Goal: Entertainment & Leisure: Consume media (video, audio)

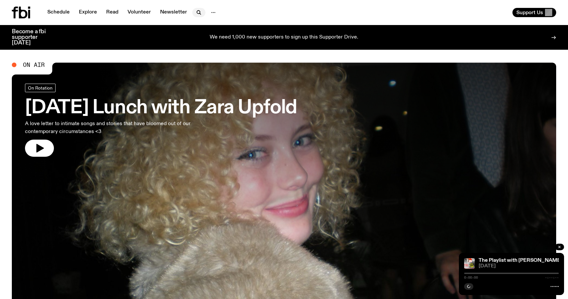
click at [196, 10] on icon "button" at bounding box center [199, 13] width 8 height 8
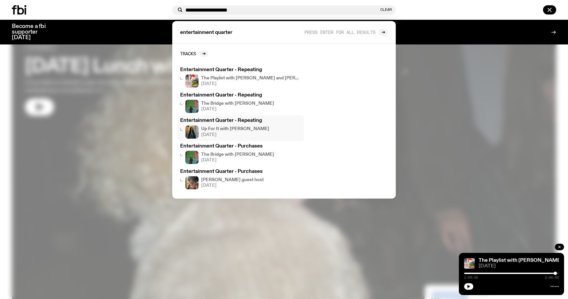
scroll to position [25, 0]
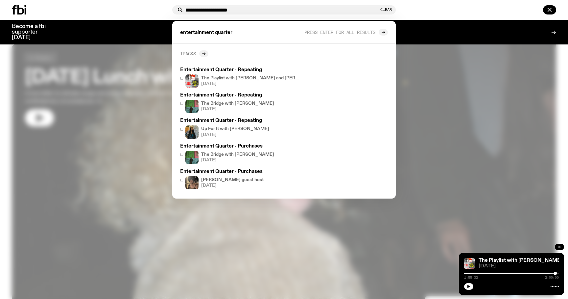
type input "**********"
click at [204, 51] on div at bounding box center [203, 53] width 9 height 7
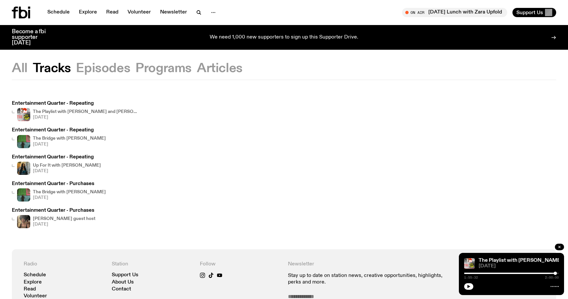
click at [42, 218] on h4 "[PERSON_NAME] guest host" at bounding box center [64, 218] width 62 height 4
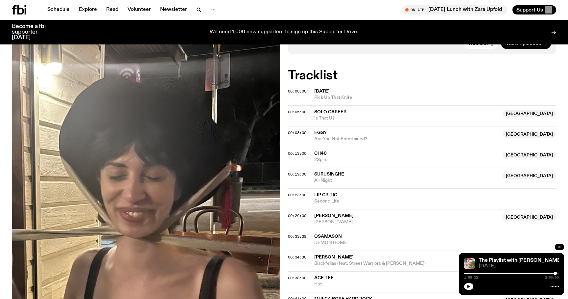
scroll to position [224, 0]
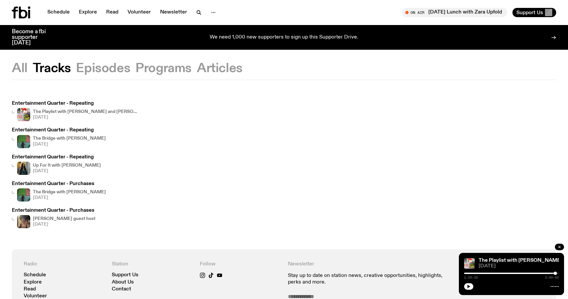
click at [72, 166] on h4 "Up For It with [PERSON_NAME]" at bounding box center [67, 165] width 68 height 4
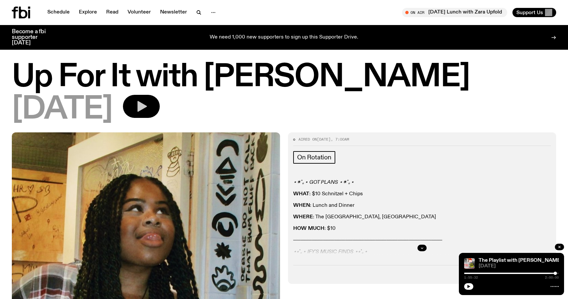
click at [147, 105] on icon "button" at bounding box center [142, 106] width 10 height 11
click at [423, 247] on icon "button" at bounding box center [422, 248] width 4 height 4
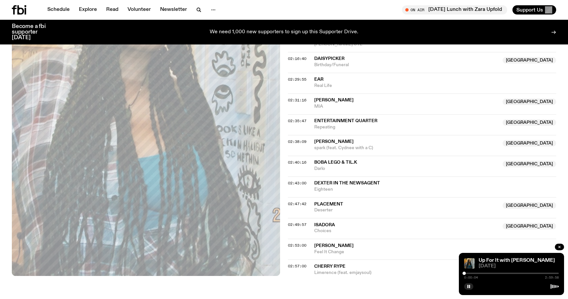
scroll to position [914, 0]
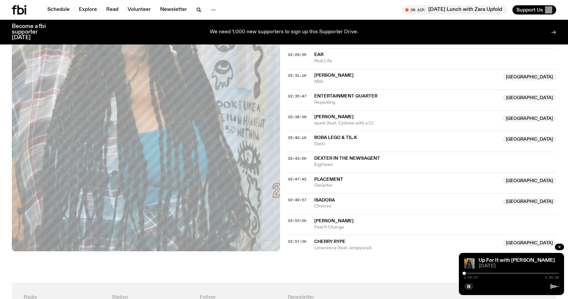
click at [522, 274] on div "0:00:07 2:59:58" at bounding box center [511, 275] width 95 height 8
click at [523, 272] on div "0:00:07 2:59:58" at bounding box center [511, 275] width 95 height 8
click at [523, 272] on div "0:00:08 2:59:58" at bounding box center [511, 275] width 95 height 8
click at [523, 272] on div "0:00:09 2:59:58" at bounding box center [511, 275] width 95 height 8
click at [524, 273] on div at bounding box center [511, 272] width 95 height 1
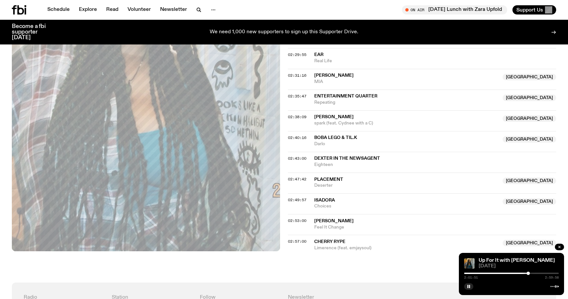
drag, startPoint x: 524, startPoint y: 273, endPoint x: 528, endPoint y: 273, distance: 4.3
click at [528, 273] on div at bounding box center [528, 272] width 3 height 3
click at [535, 273] on div at bounding box center [511, 272] width 95 height 1
click at [541, 271] on div "2:14:21 2:59:58" at bounding box center [511, 275] width 95 height 8
click at [543, 273] on div at bounding box center [511, 272] width 95 height 1
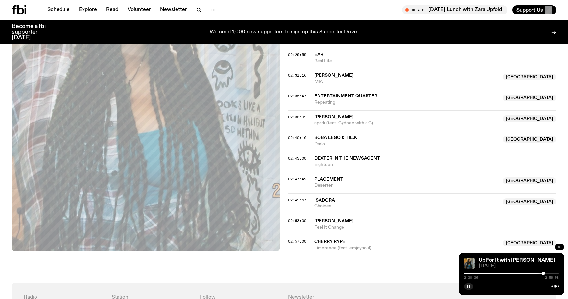
click at [546, 273] on div at bounding box center [511, 272] width 95 height 1
click at [547, 272] on div at bounding box center [547, 272] width 3 height 3
click at [547, 272] on div at bounding box center [546, 272] width 3 height 3
click at [548, 272] on div at bounding box center [547, 272] width 3 height 3
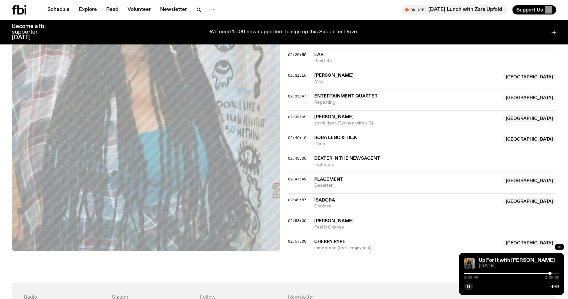
click at [550, 272] on div at bounding box center [549, 272] width 3 height 3
click at [552, 272] on div at bounding box center [551, 272] width 3 height 3
click at [554, 272] on div at bounding box center [552, 272] width 3 height 3
drag, startPoint x: 555, startPoint y: 272, endPoint x: 530, endPoint y: 273, distance: 25.0
click at [530, 273] on div at bounding box center [529, 272] width 3 height 3
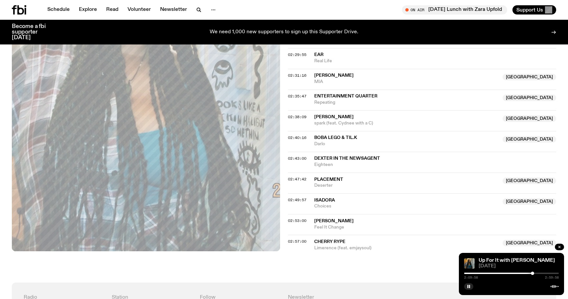
click at [533, 273] on div at bounding box center [532, 272] width 3 height 3
drag, startPoint x: 533, startPoint y: 273, endPoint x: 538, endPoint y: 273, distance: 5.3
click at [536, 273] on div at bounding box center [533, 272] width 3 height 3
drag, startPoint x: 538, startPoint y: 273, endPoint x: 544, endPoint y: 273, distance: 6.6
click at [544, 273] on div at bounding box center [544, 272] width 3 height 3
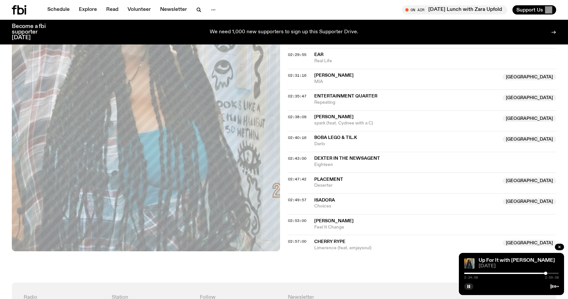
click at [546, 273] on div at bounding box center [545, 272] width 3 height 3
click at [545, 273] on div at bounding box center [544, 272] width 3 height 3
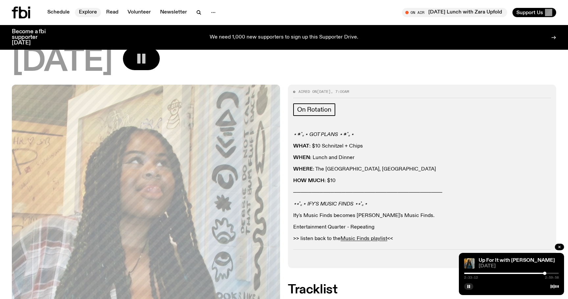
scroll to position [0, 0]
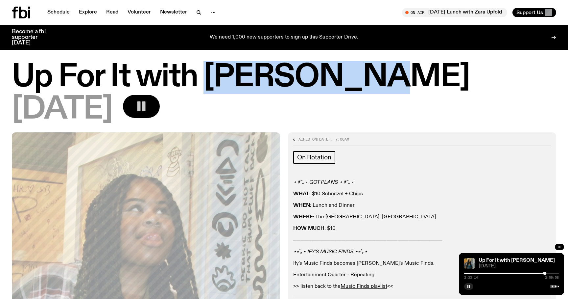
drag, startPoint x: 209, startPoint y: 70, endPoint x: 387, endPoint y: 79, distance: 177.7
click at [387, 79] on h1 "Up For It with [PERSON_NAME]" at bounding box center [284, 77] width 544 height 30
copy h1 "[PERSON_NAME]"
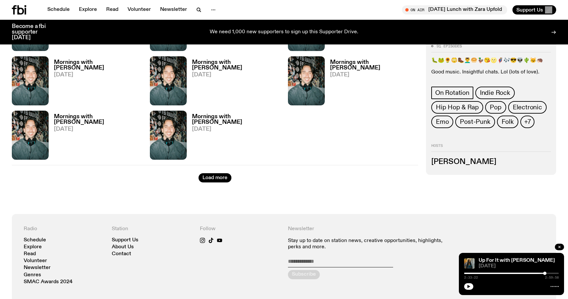
scroll to position [863, 0]
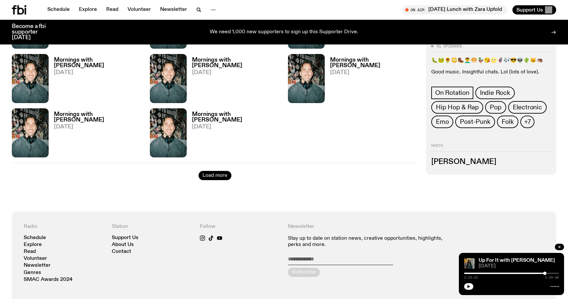
click at [202, 178] on button "Load more" at bounding box center [215, 175] width 33 height 9
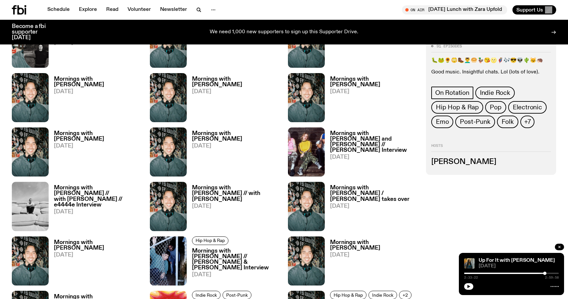
scroll to position [516, 0]
